Goal: Task Accomplishment & Management: Manage account settings

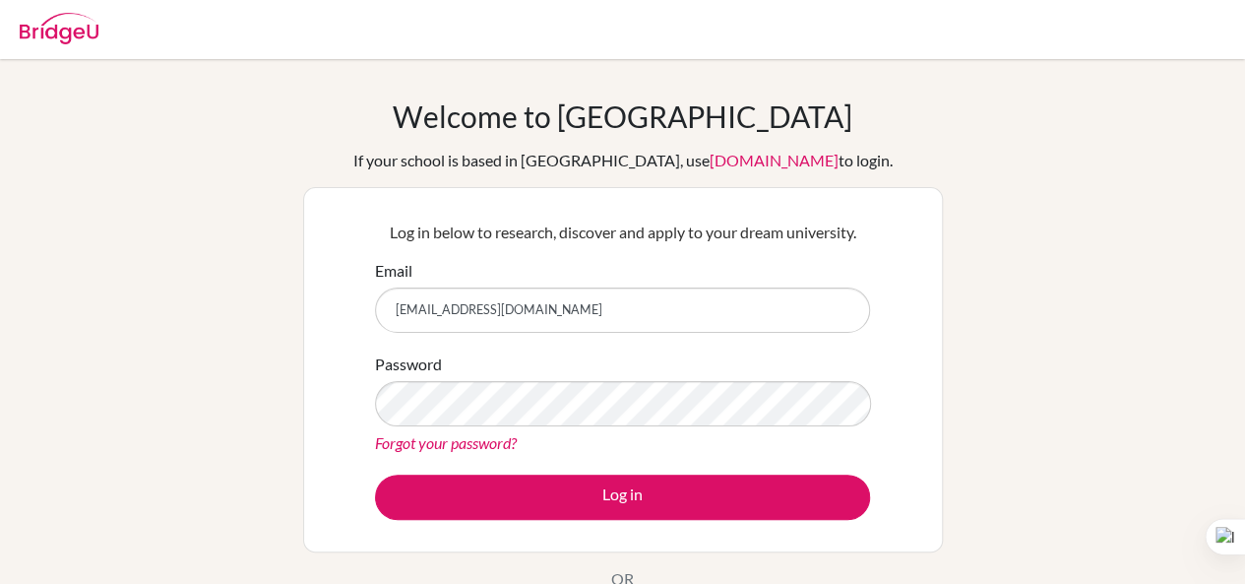
click at [375, 474] on button "Log in" at bounding box center [622, 496] width 495 height 45
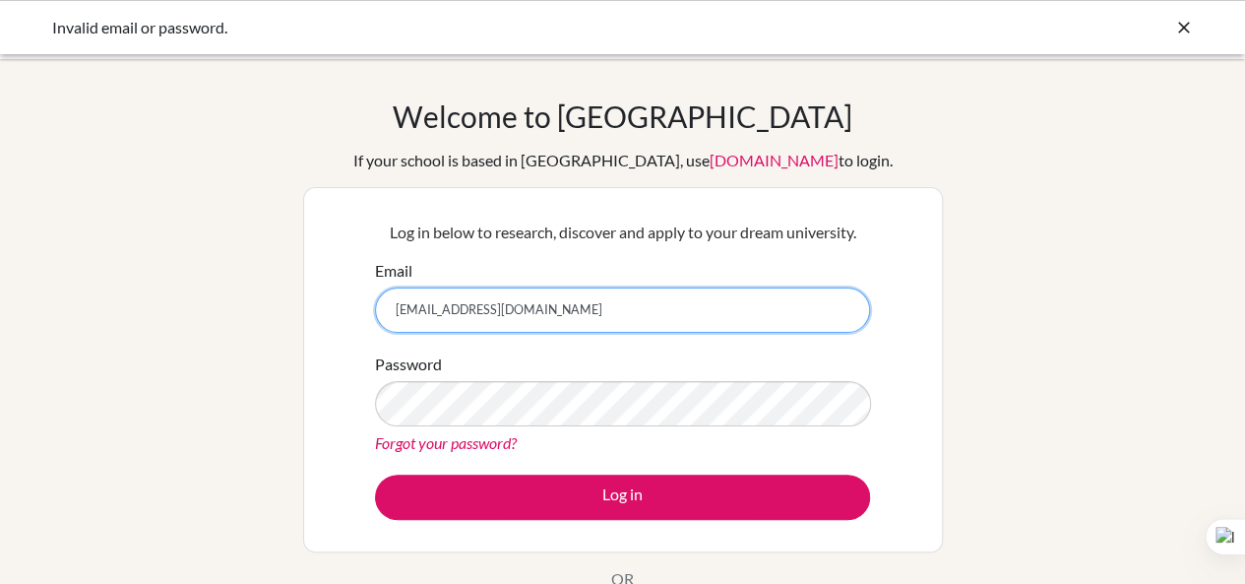
drag, startPoint x: 567, startPoint y: 318, endPoint x: 314, endPoint y: 322, distance: 253.0
click at [314, 322] on div "Log in below to research, discover and apply to your dream university. Email oj…" at bounding box center [623, 369] width 640 height 365
click at [457, 305] on input "023neb9072sxc.edu.np" at bounding box center [622, 309] width 495 height 45
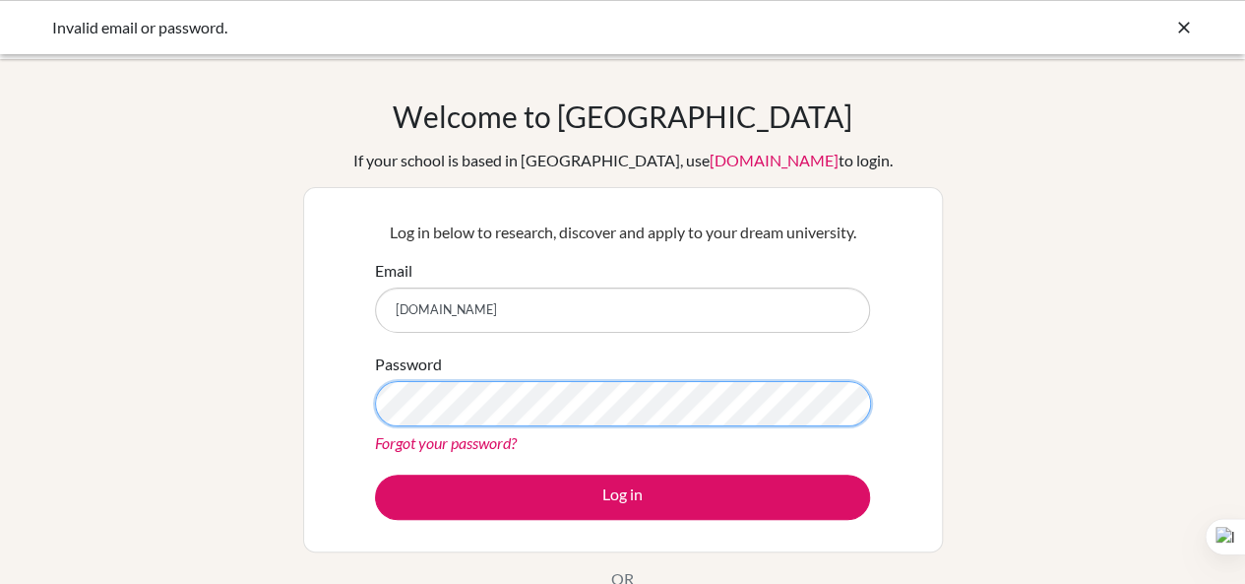
click at [375, 474] on button "Log in" at bounding box center [622, 496] width 495 height 45
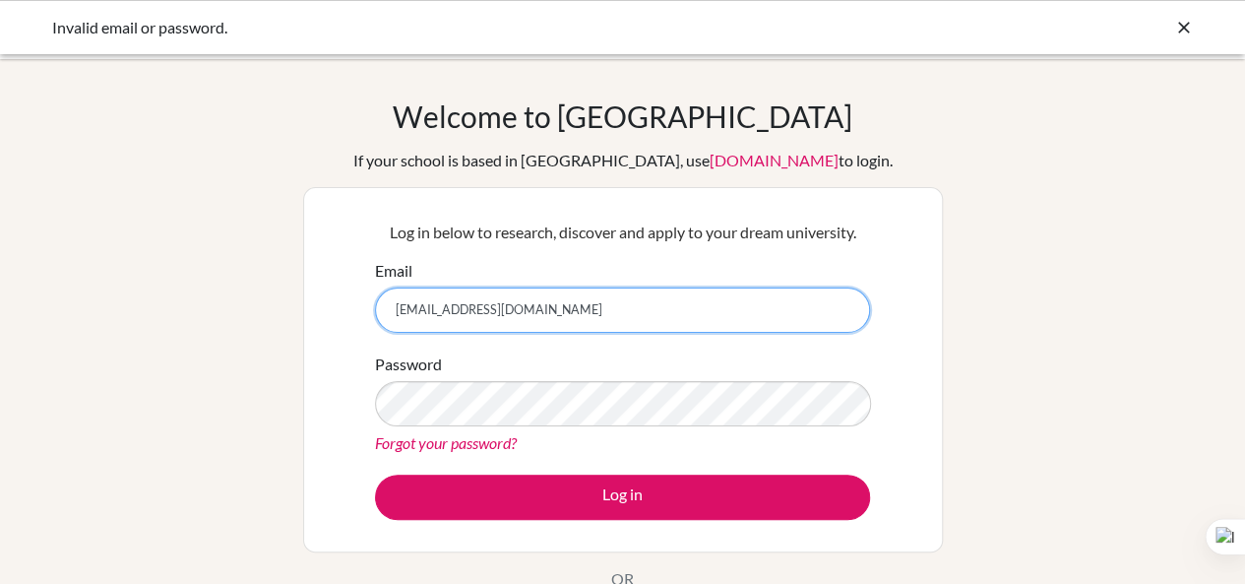
type input "023neb907@sxc.edu.np"
click at [375, 474] on button "Log in" at bounding box center [622, 496] width 495 height 45
